Goal: Task Accomplishment & Management: Use online tool/utility

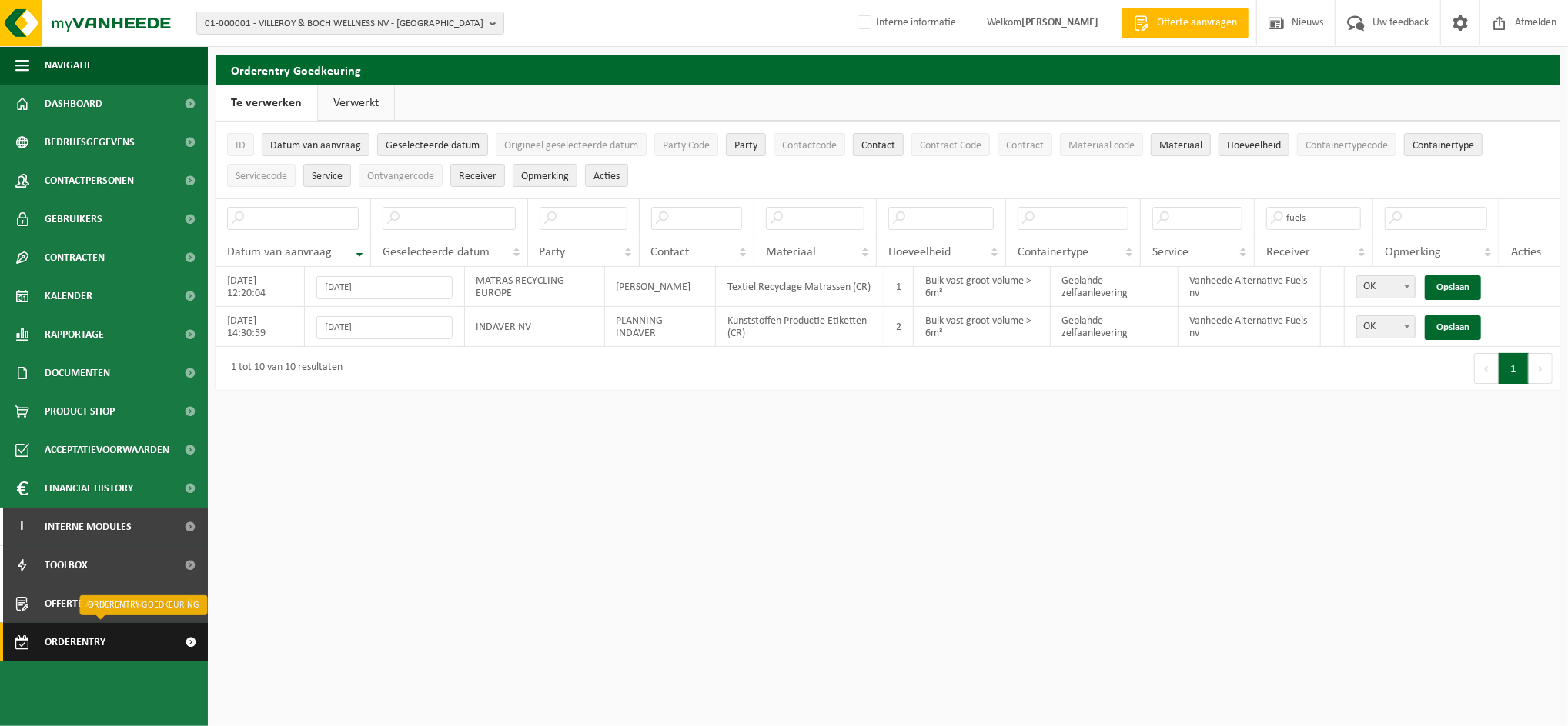
click at [89, 642] on span "Orderentry Goedkeuring" at bounding box center [109, 642] width 130 height 39
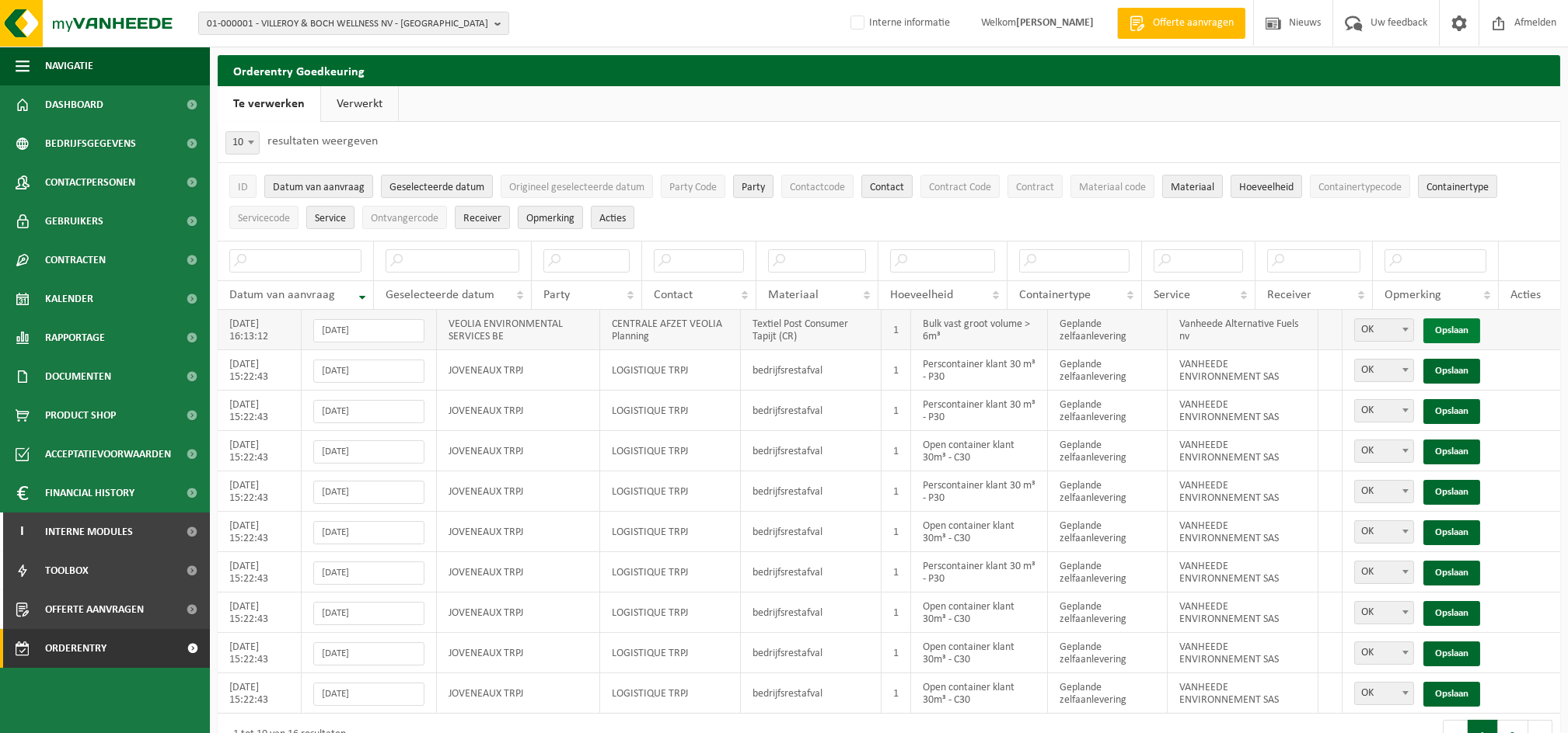
click at [1465, 328] on link "Opslaan" at bounding box center [1451, 331] width 57 height 25
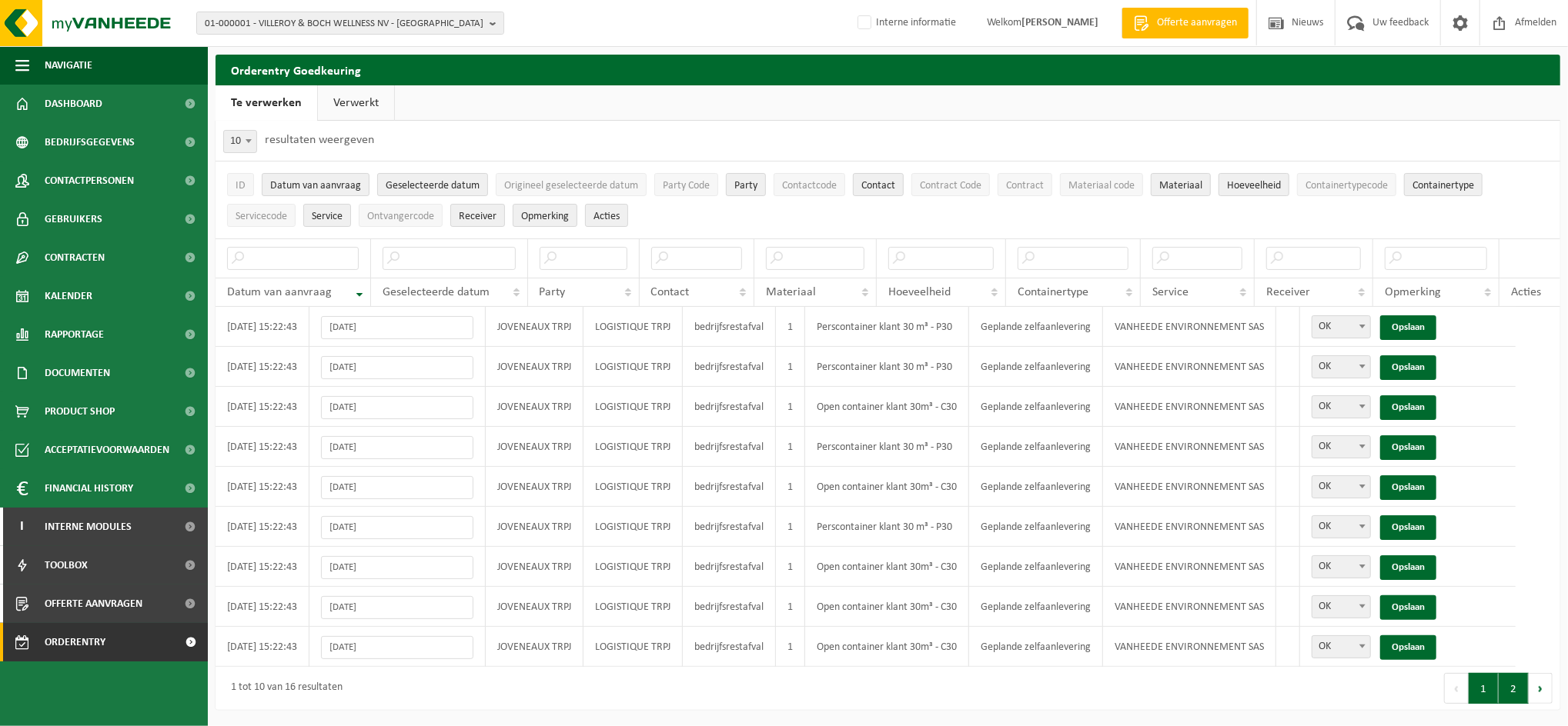
click at [1507, 684] on button "2" at bounding box center [1513, 689] width 30 height 31
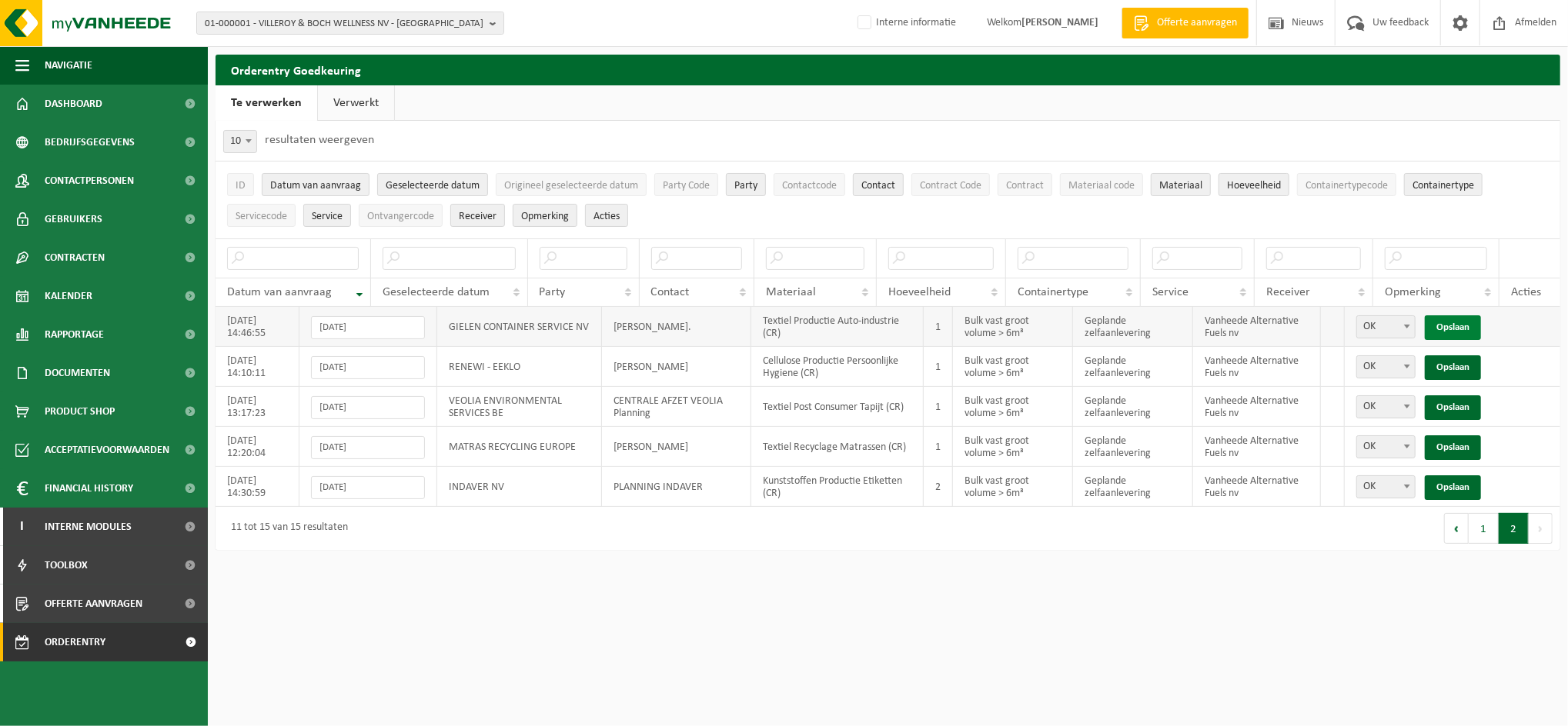
click at [1466, 324] on link "Opslaan" at bounding box center [1452, 328] width 57 height 25
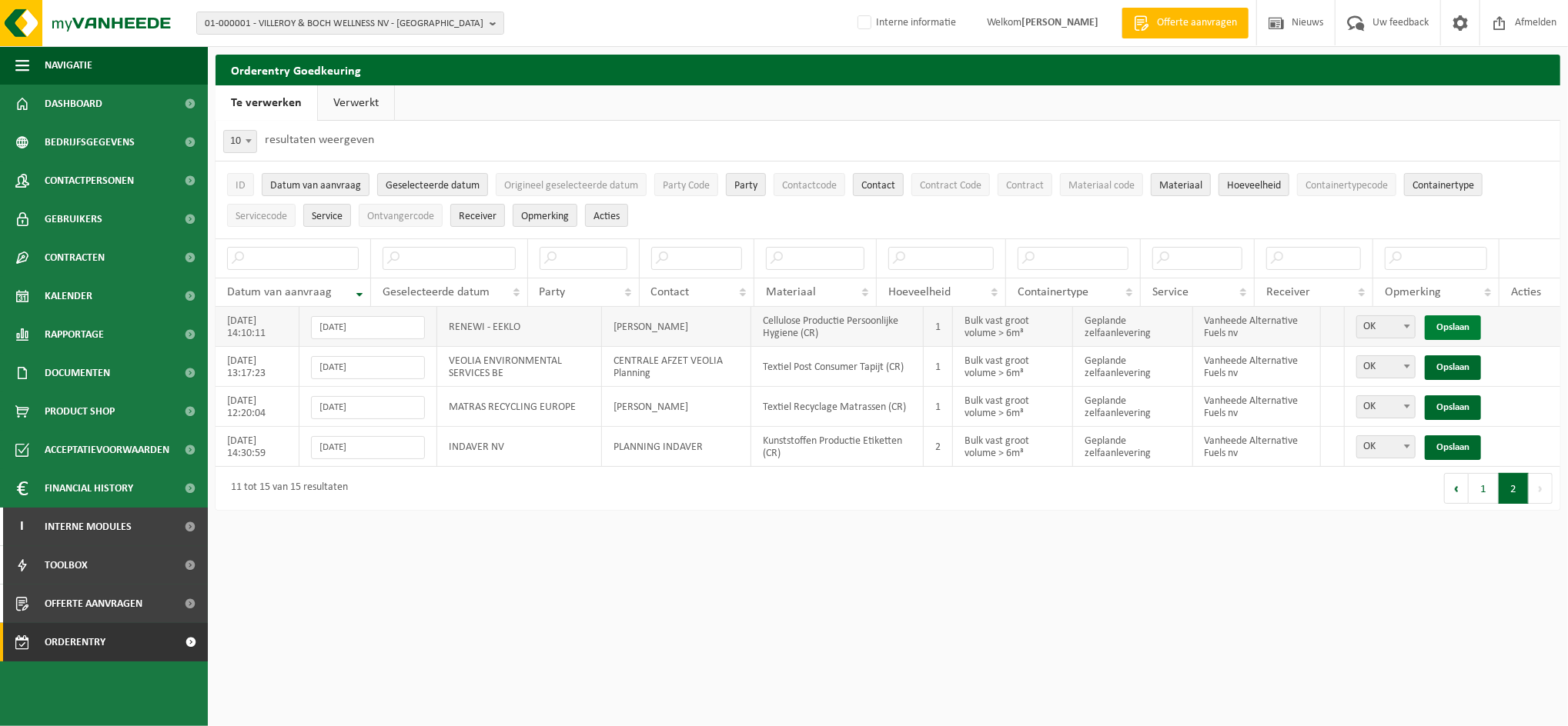
click at [1462, 326] on link "Opslaan" at bounding box center [1452, 328] width 57 height 25
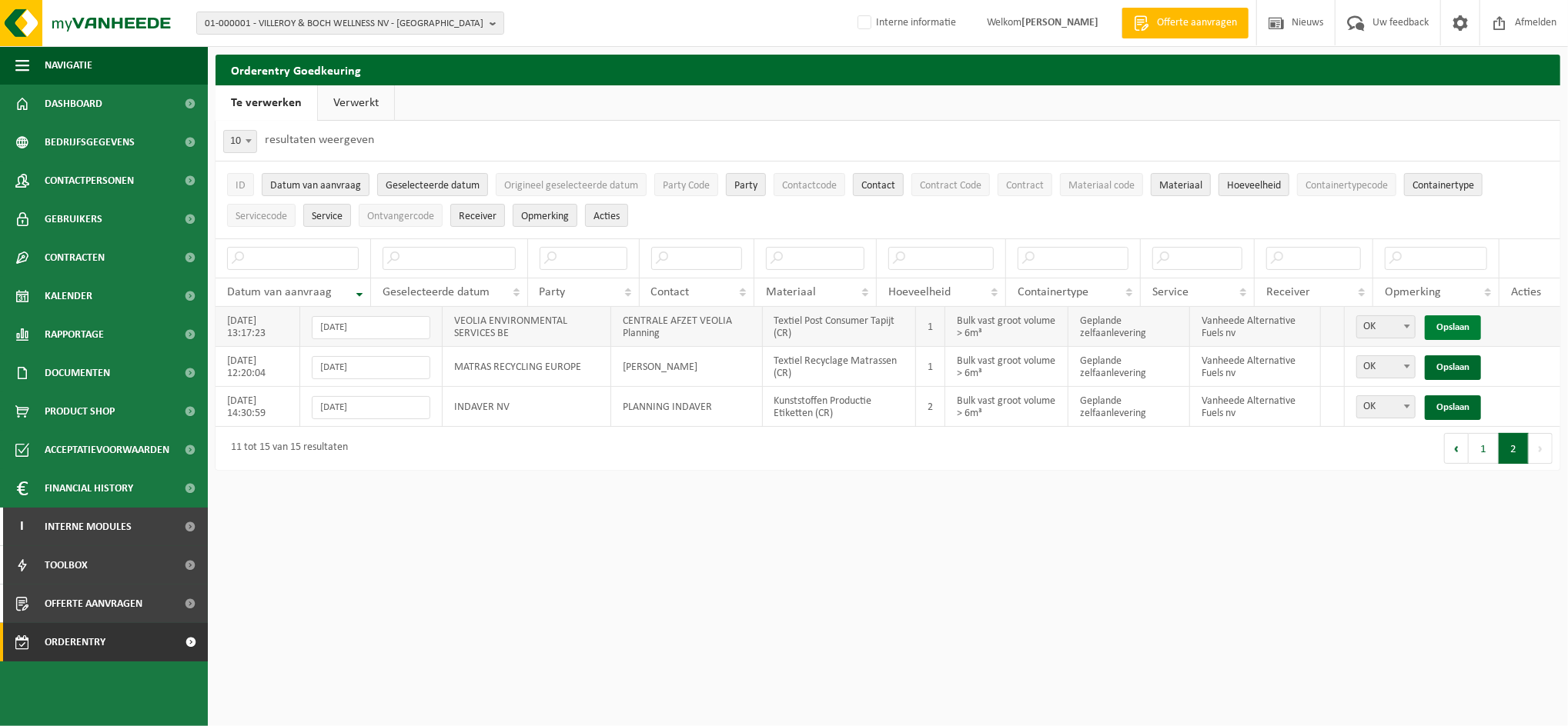
click at [1469, 323] on link "Opslaan" at bounding box center [1452, 328] width 57 height 25
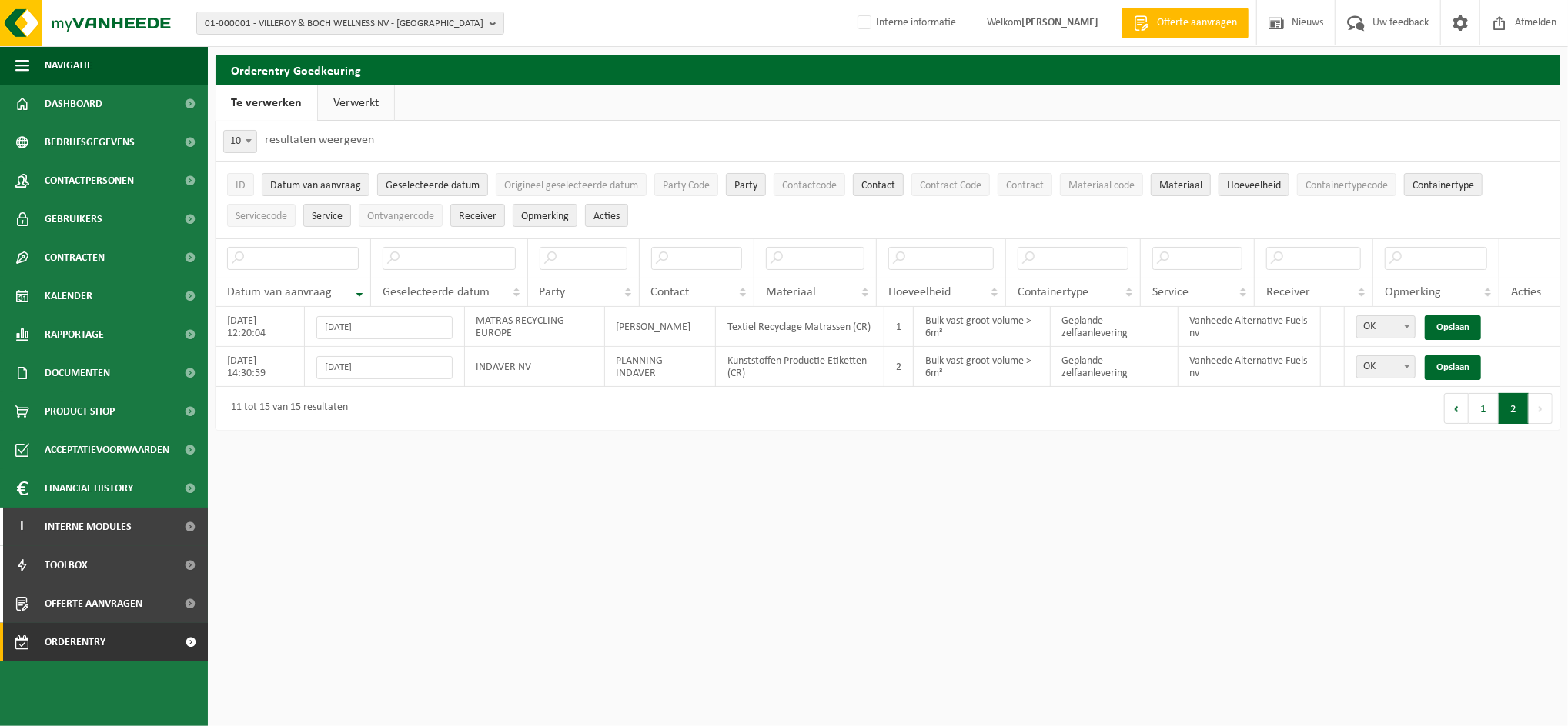
click at [363, 106] on link "Verwerkt" at bounding box center [356, 102] width 76 height 35
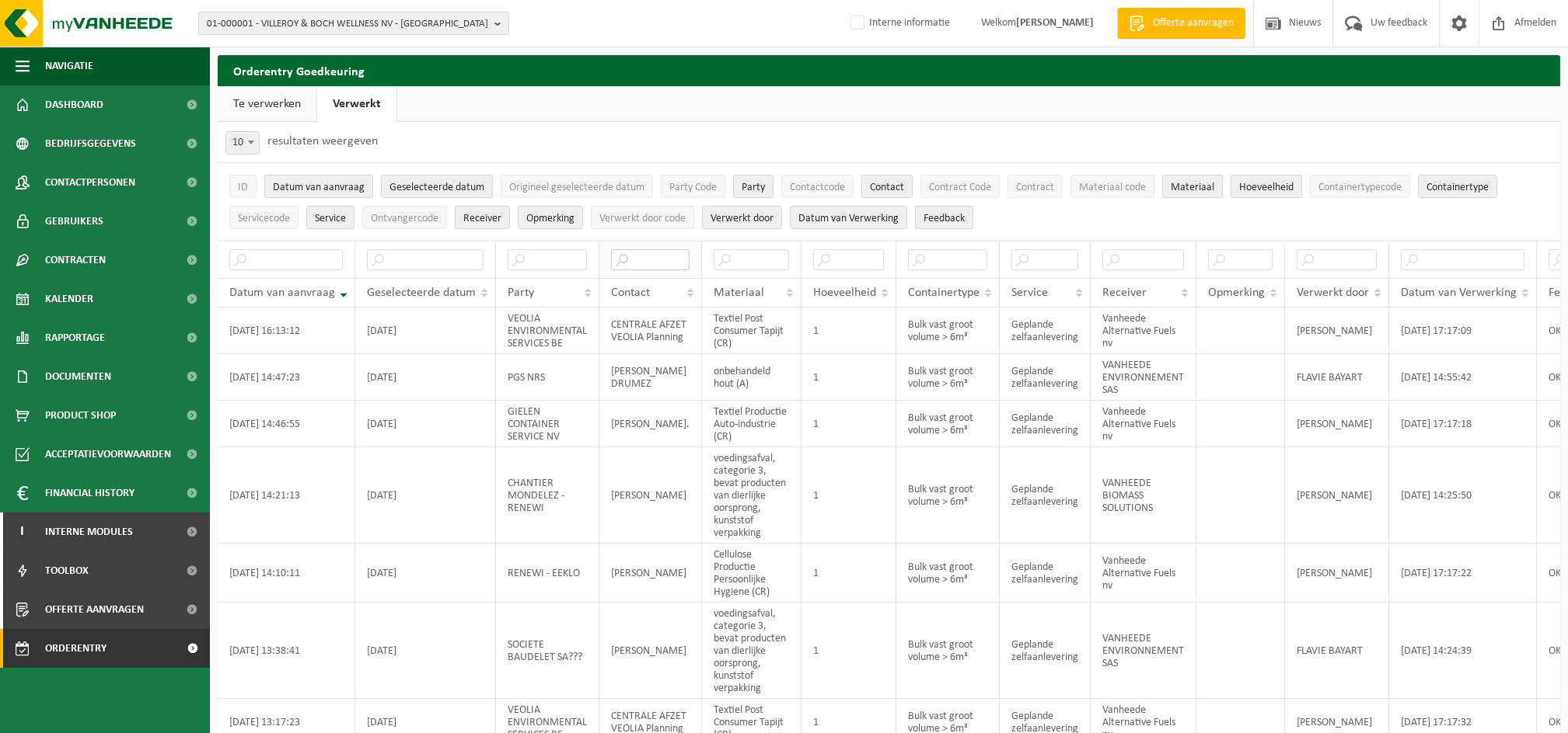
click at [659, 252] on input "text" at bounding box center [650, 259] width 79 height 21
type input "[PERSON_NAME]"
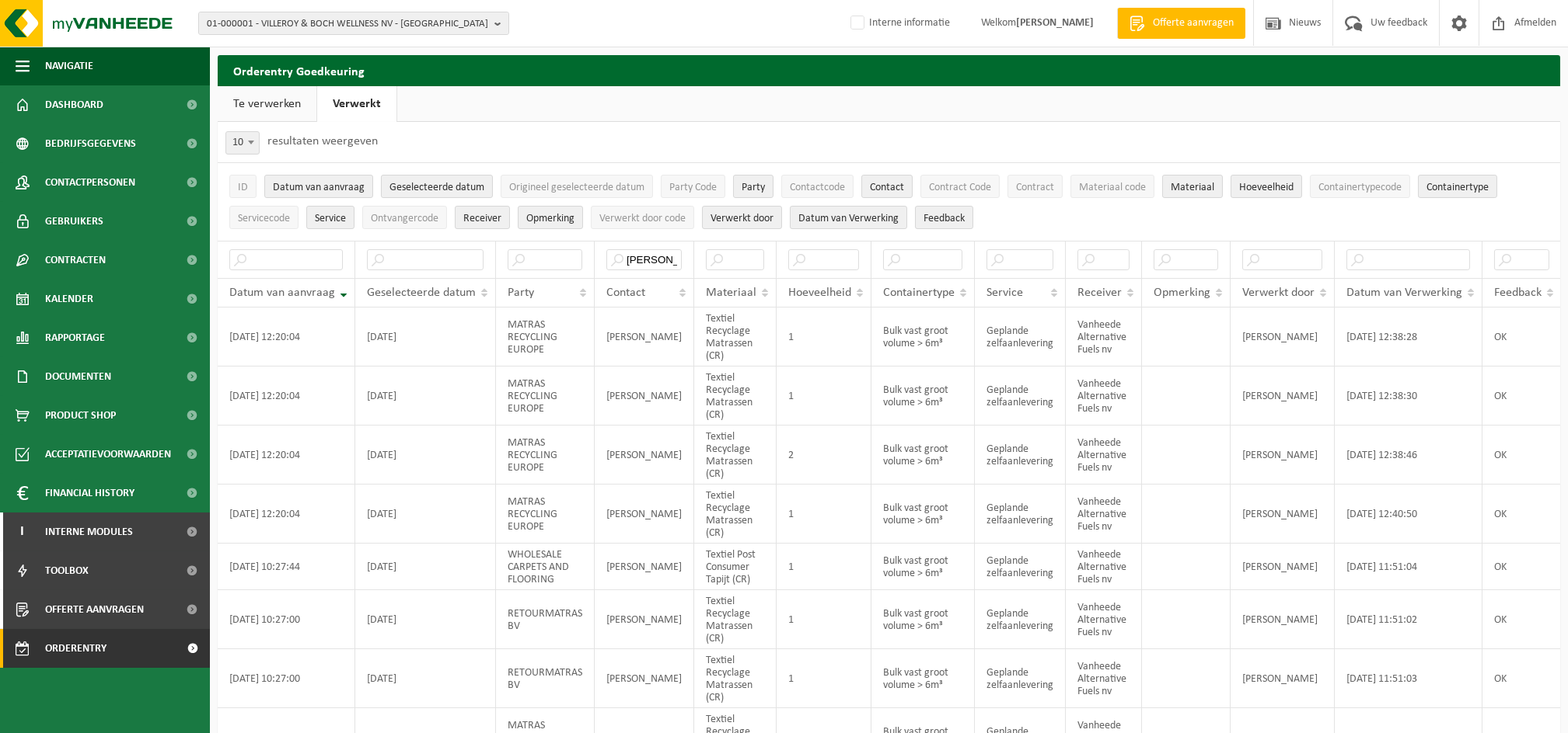
click at [286, 101] on link "Te verwerken" at bounding box center [267, 103] width 99 height 36
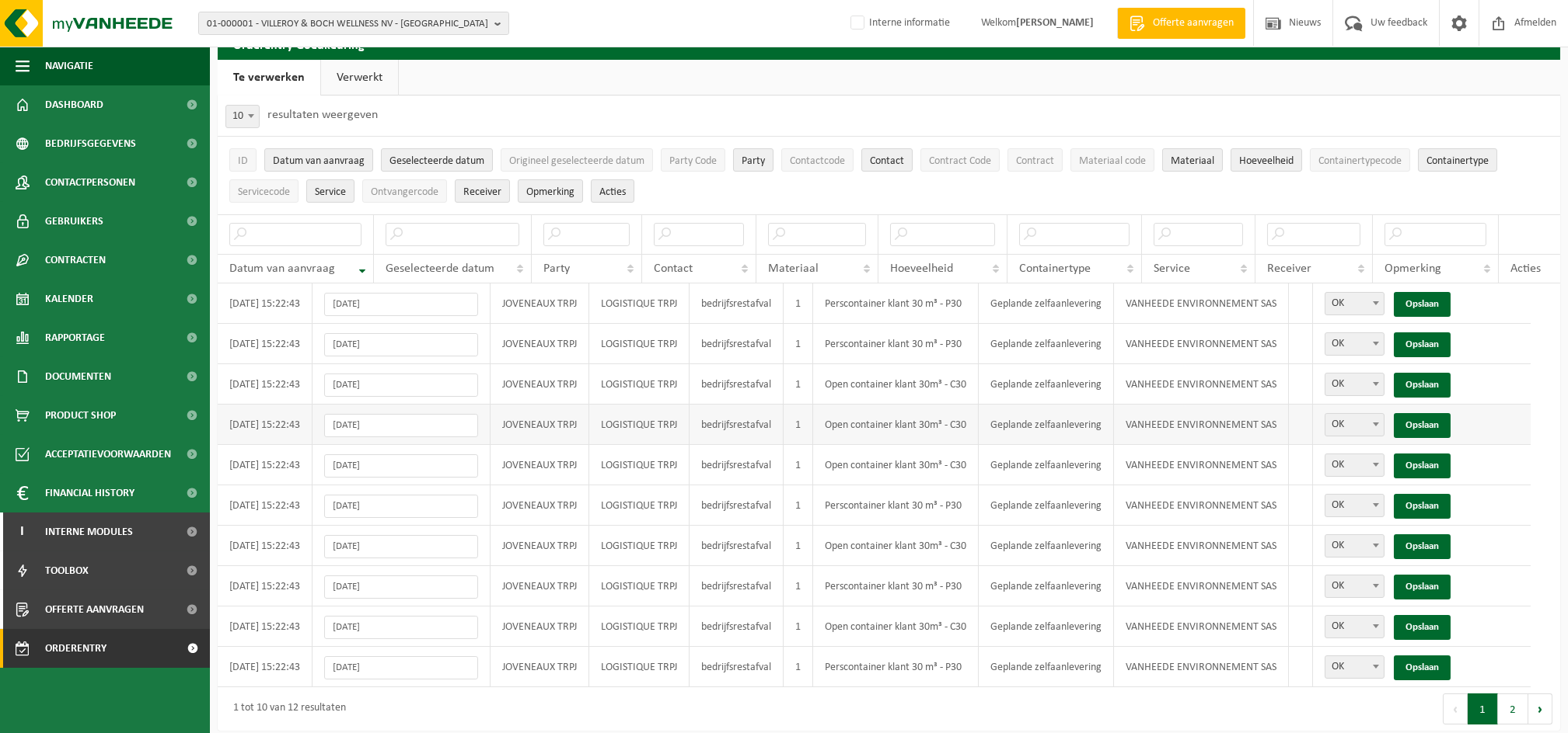
scroll to position [40, 0]
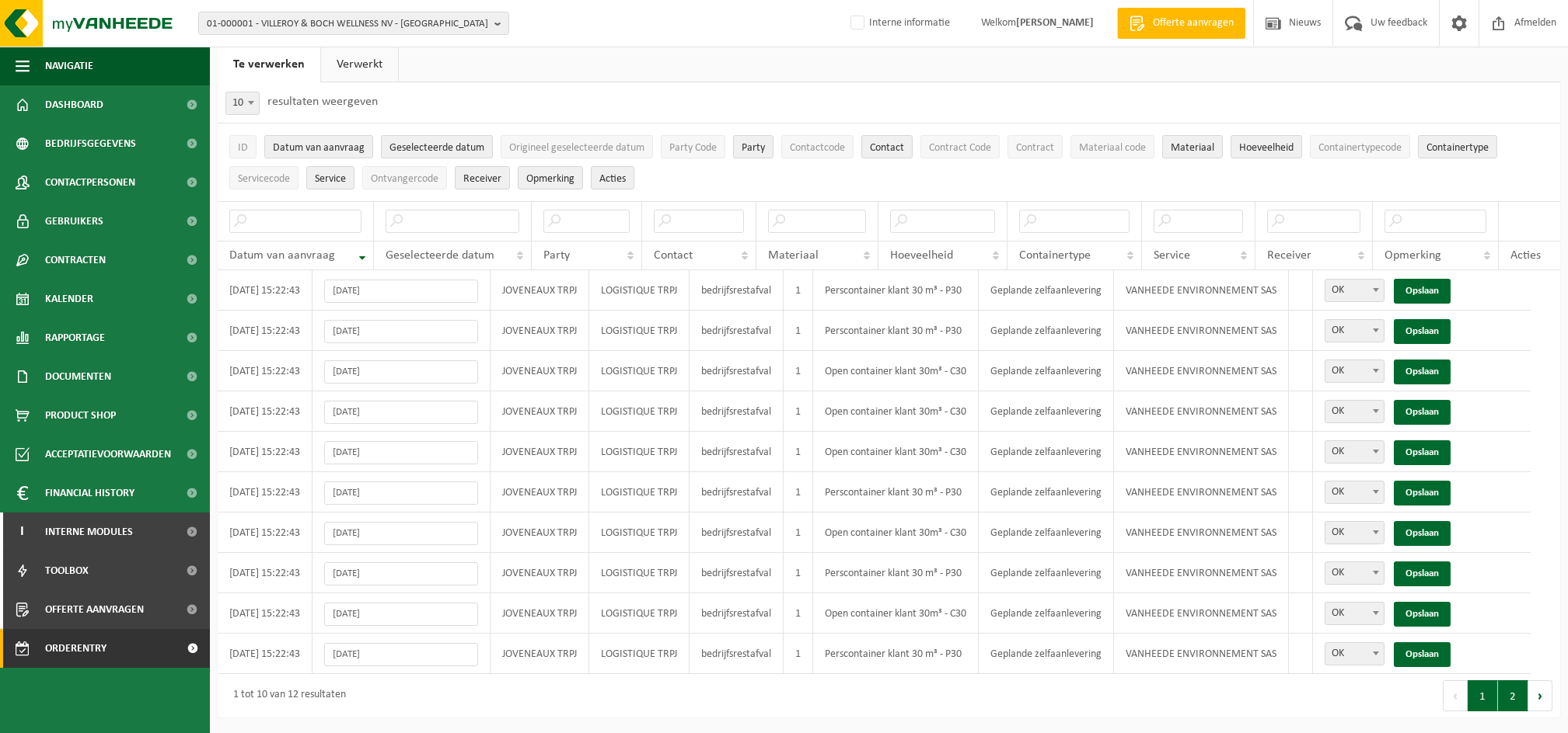
click at [1505, 692] on button "2" at bounding box center [1513, 696] width 31 height 31
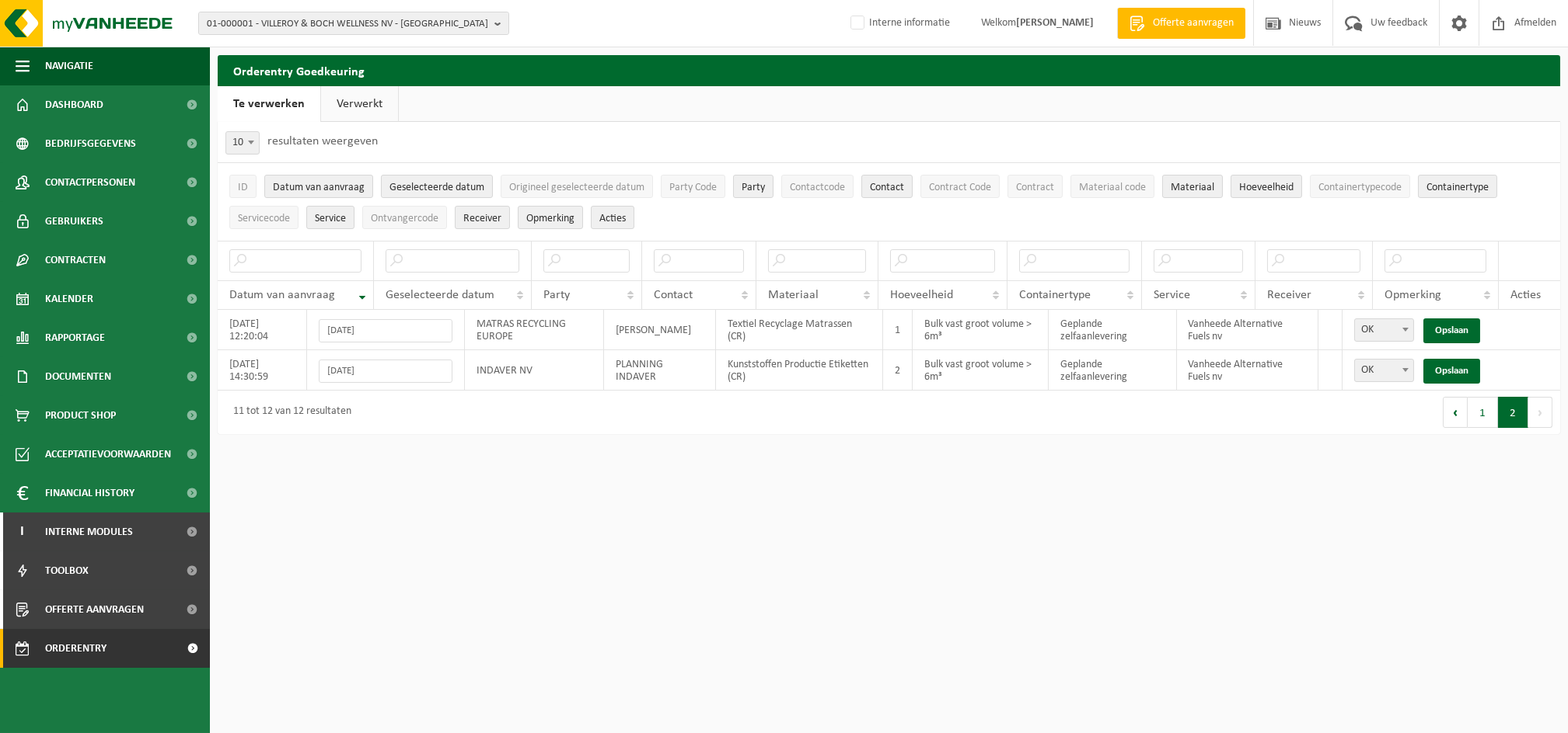
scroll to position [0, 0]
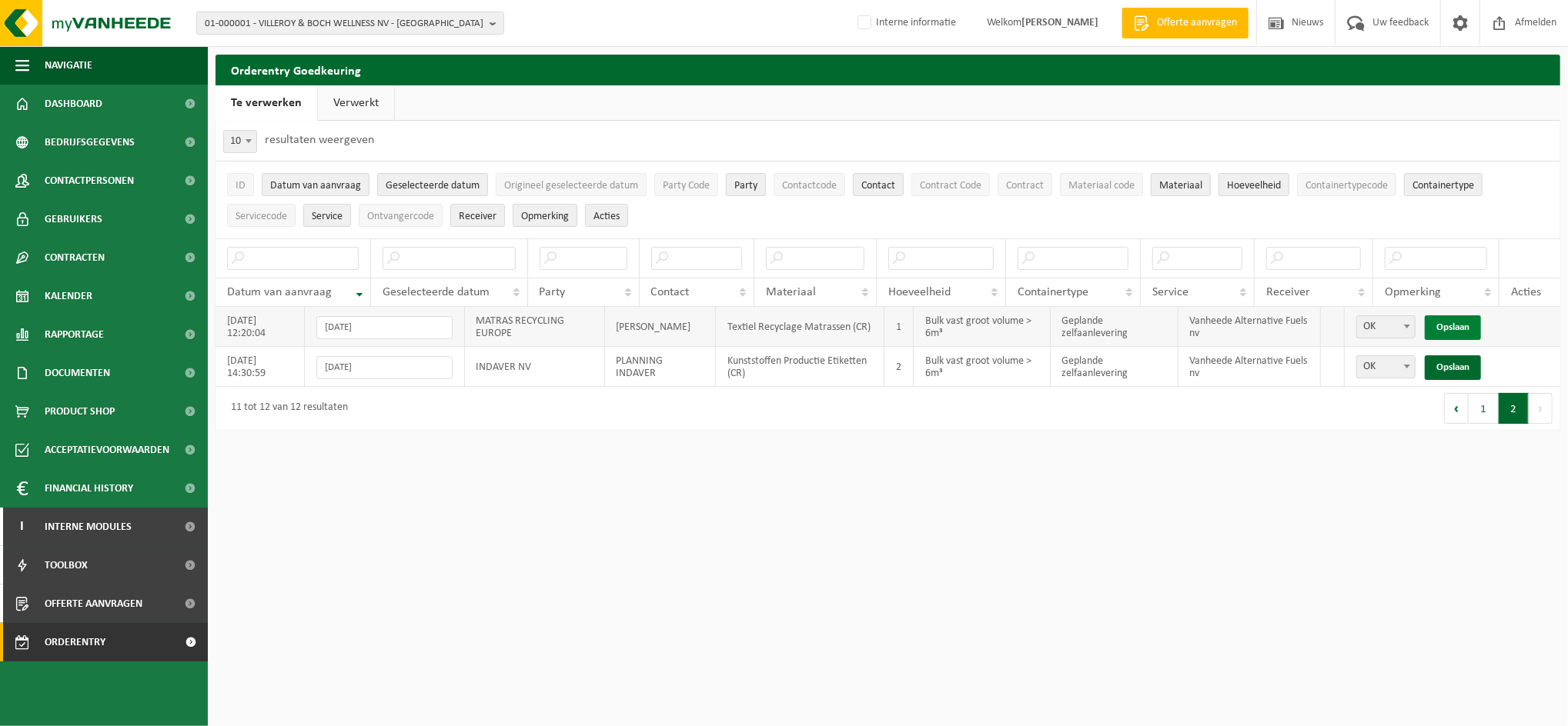
click at [1444, 331] on link "Opslaan" at bounding box center [1452, 328] width 57 height 25
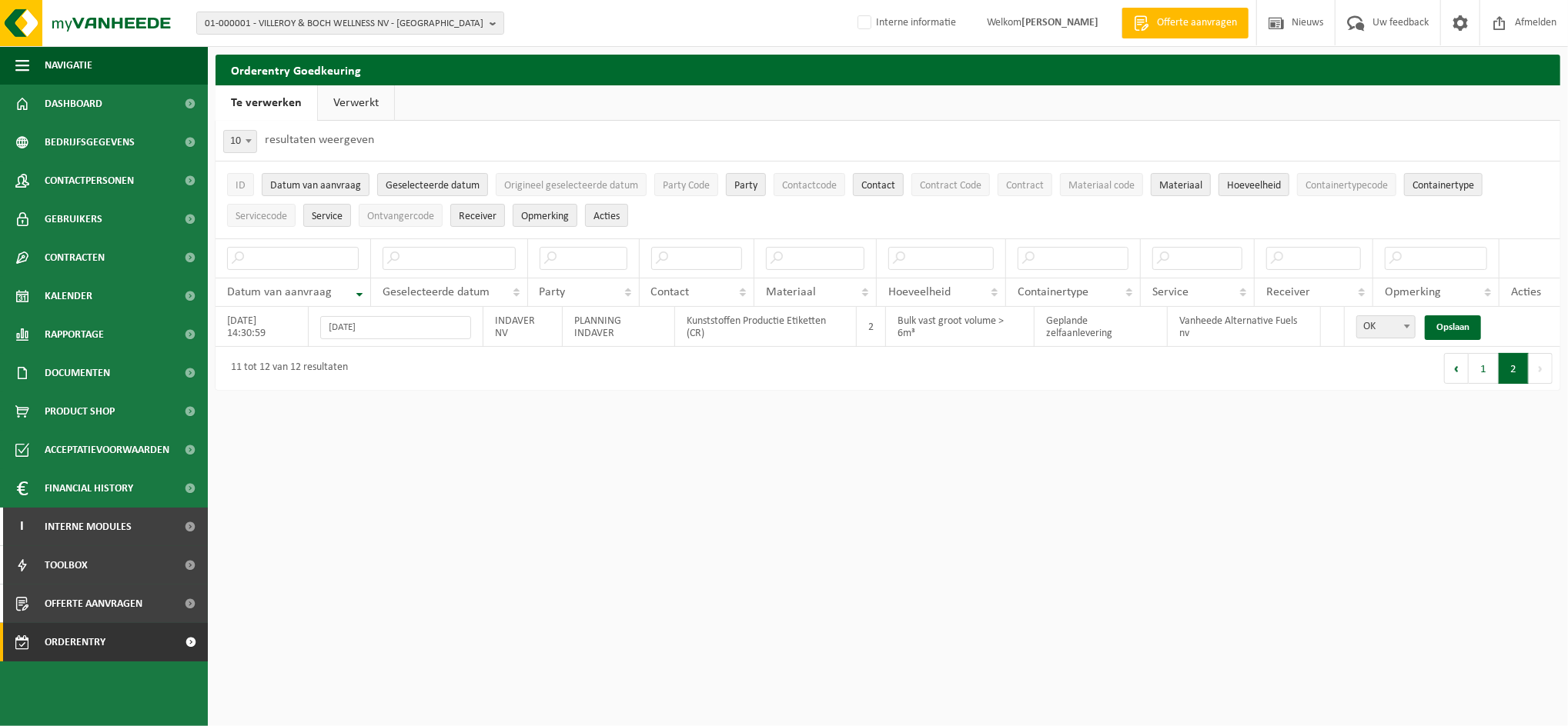
click at [343, 101] on link "Verwerkt" at bounding box center [356, 102] width 76 height 35
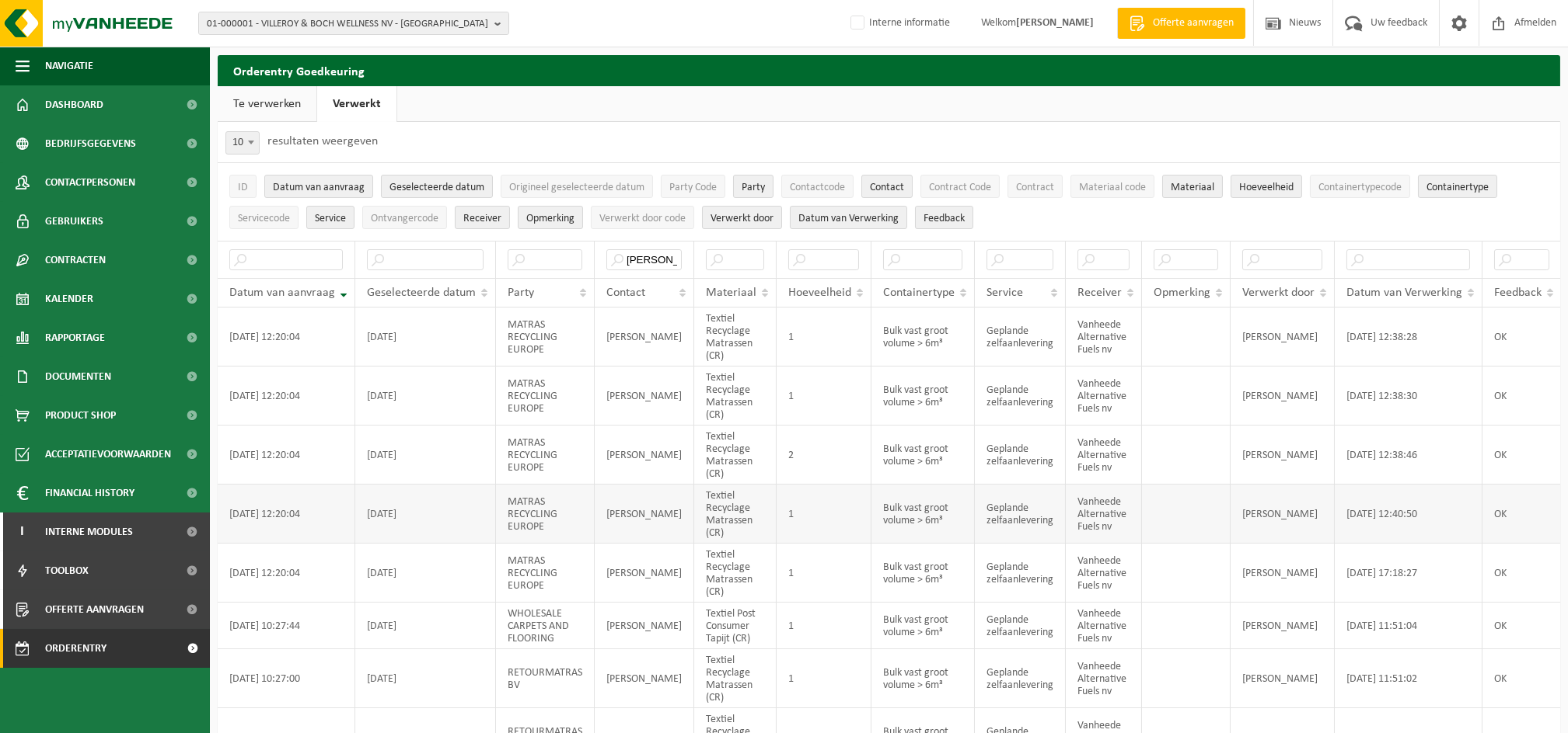
scroll to position [100, 0]
